Goal: Check status: Check status

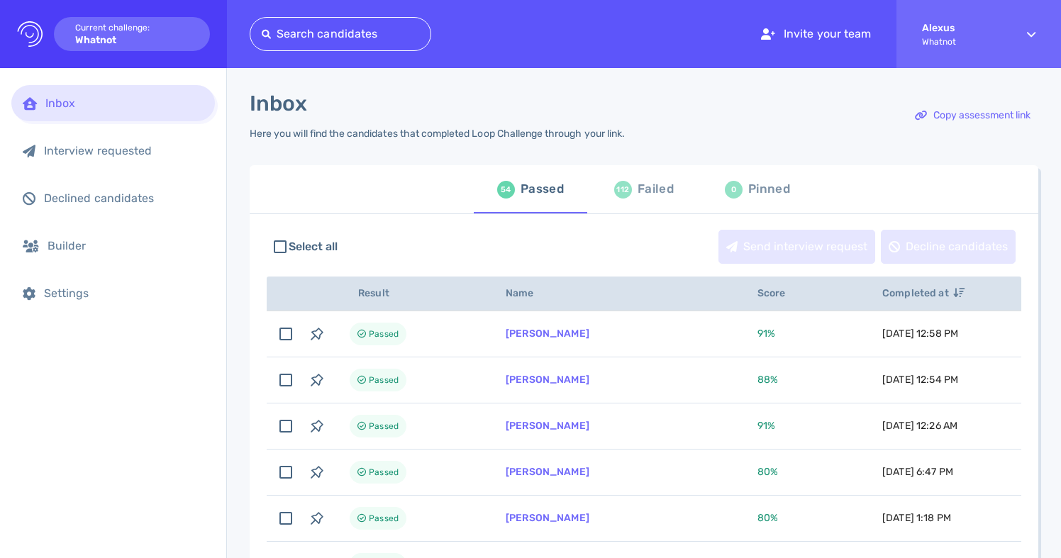
scroll to position [42, 0]
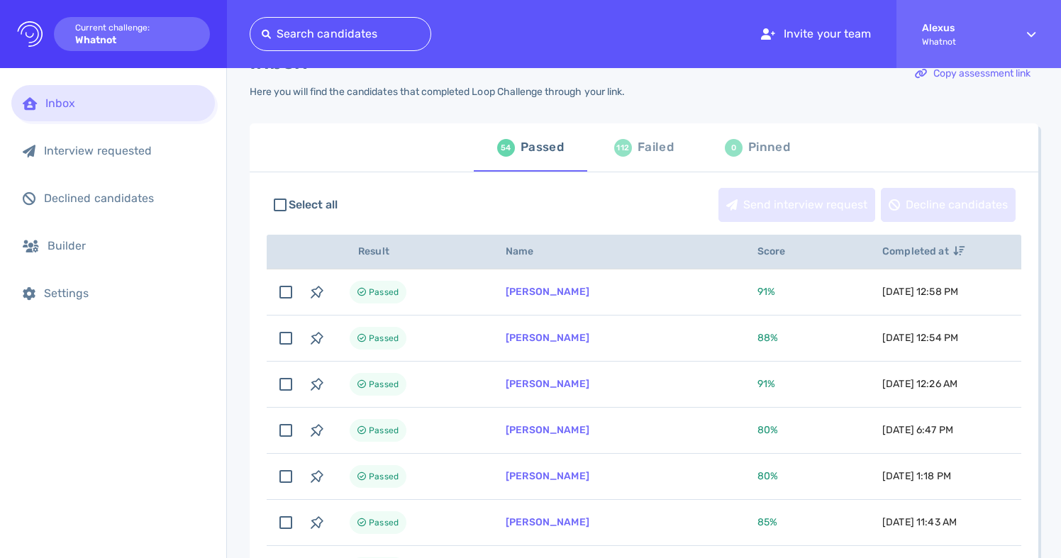
click at [644, 154] on div "Failed" at bounding box center [656, 147] width 36 height 21
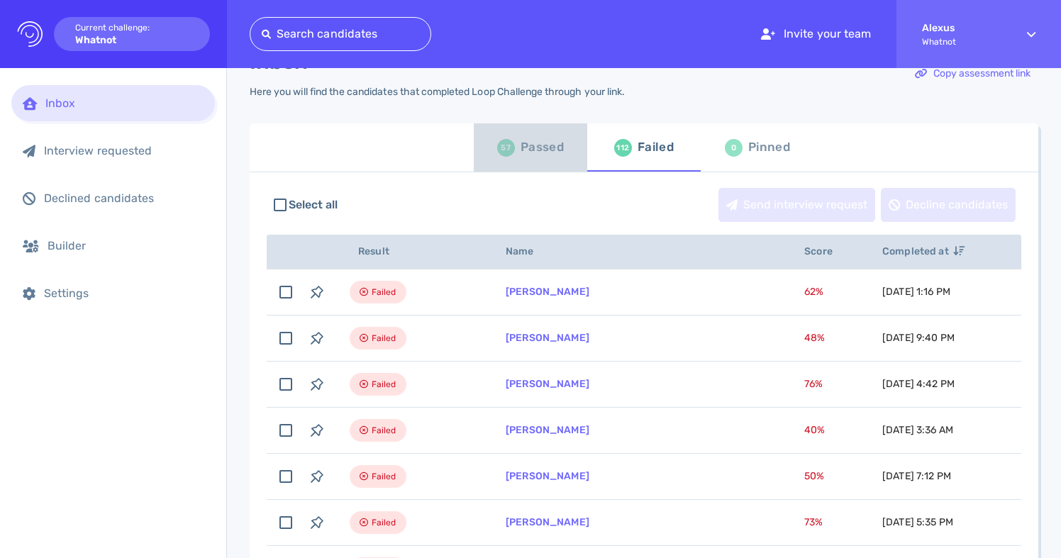
click at [523, 153] on div "Passed" at bounding box center [542, 147] width 43 height 21
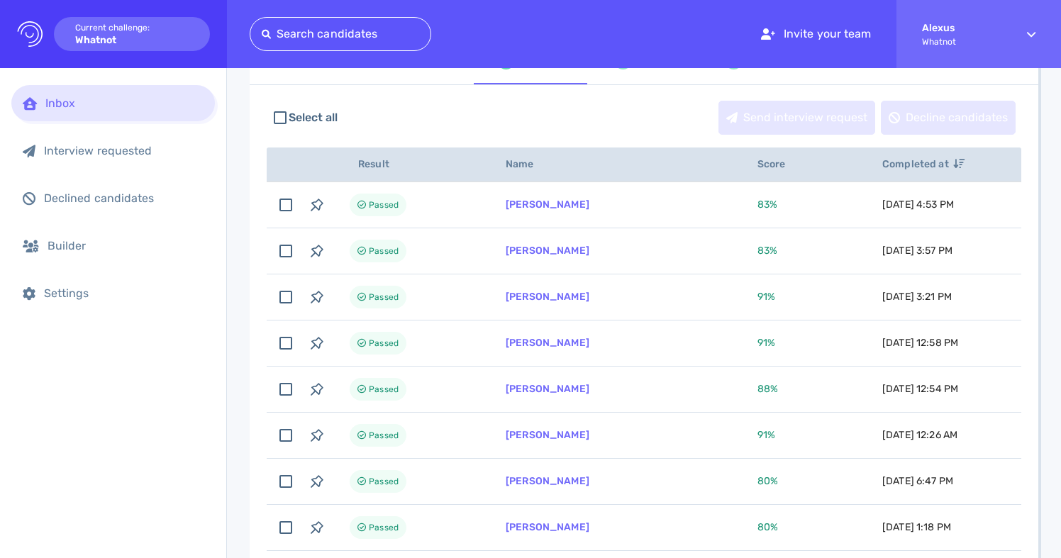
scroll to position [127, 0]
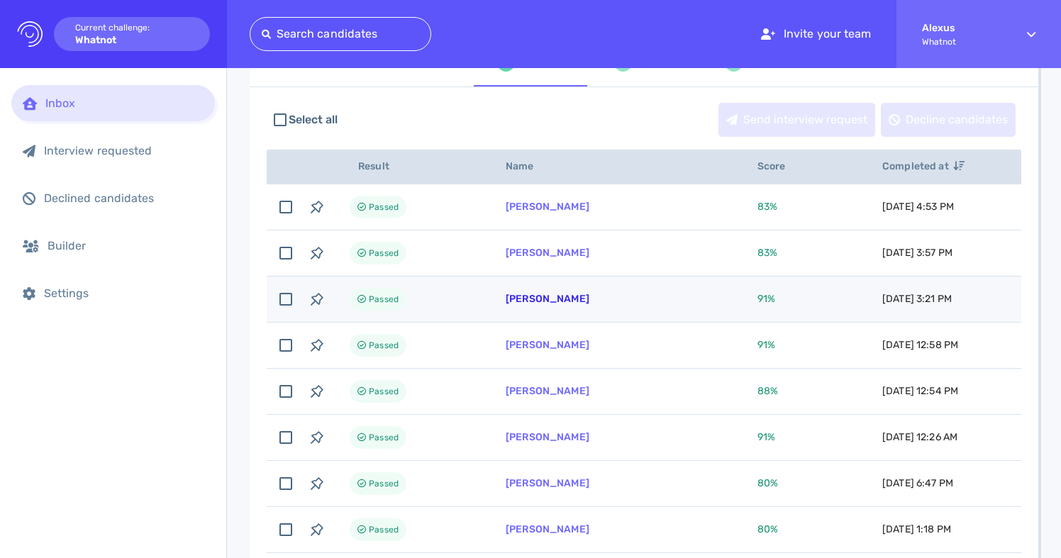
click at [523, 299] on link "Charles Louis Castro" at bounding box center [548, 299] width 84 height 12
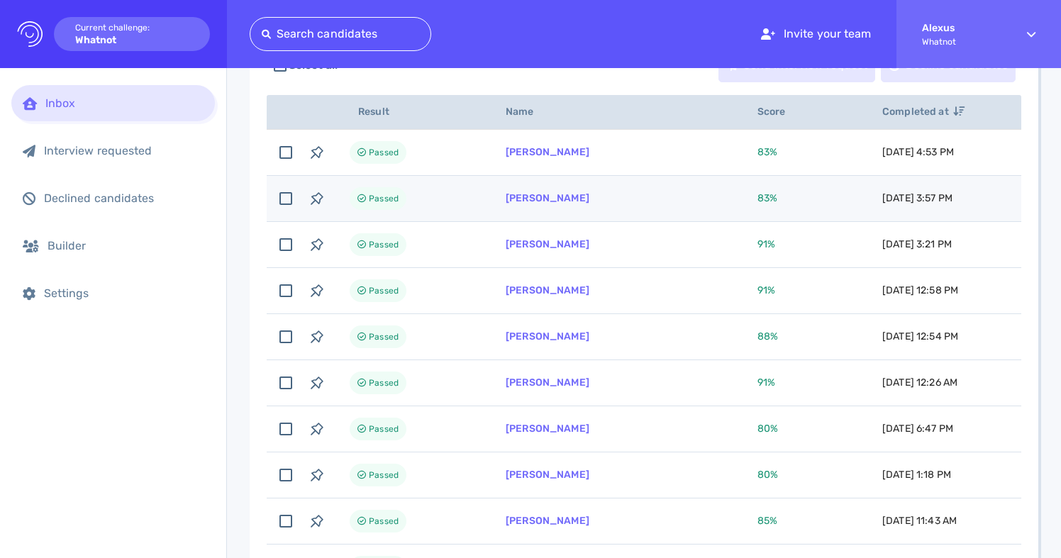
scroll to position [182, 0]
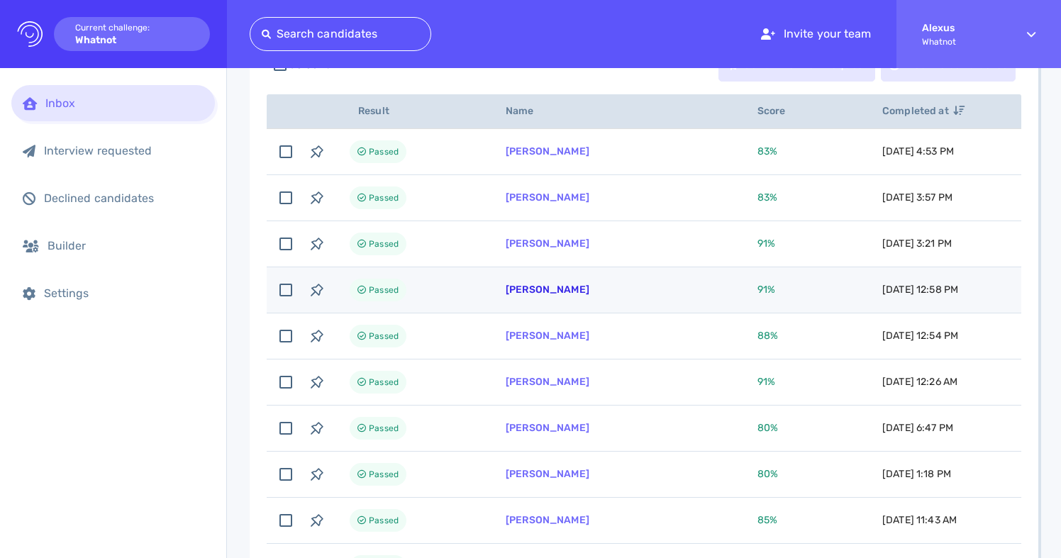
click at [526, 287] on link "[PERSON_NAME]" at bounding box center [548, 290] width 84 height 12
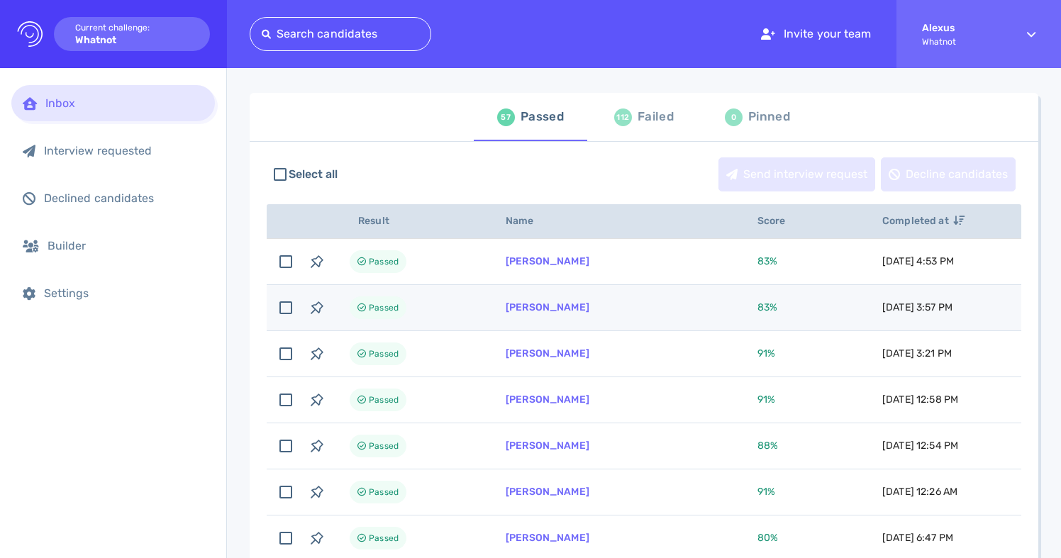
scroll to position [0, 0]
